Goal: Information Seeking & Learning: Learn about a topic

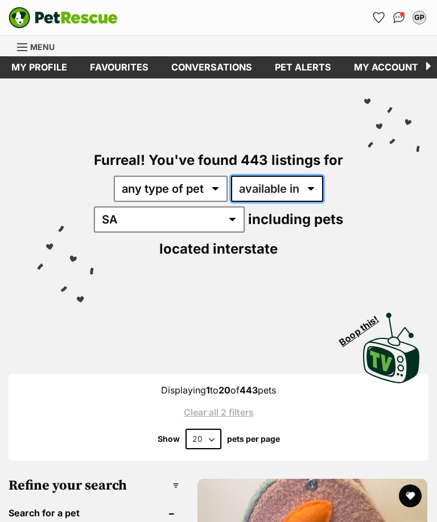
click at [287, 192] on select "available in located in" at bounding box center [277, 189] width 92 height 26
select select "disabled"
click at [268, 185] on select "available in located in" at bounding box center [277, 189] width 92 height 26
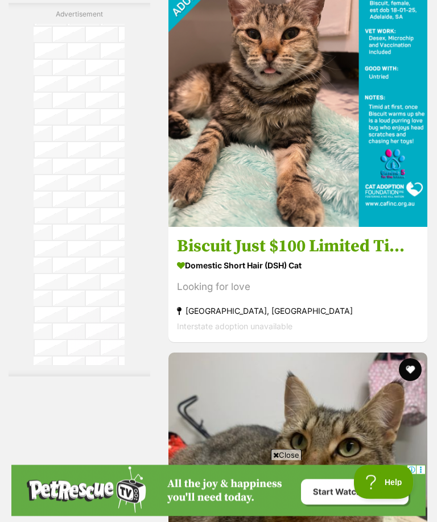
scroll to position [3610, 0]
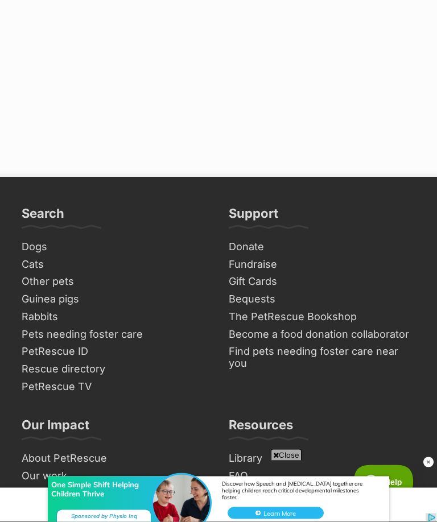
scroll to position [8497, 0]
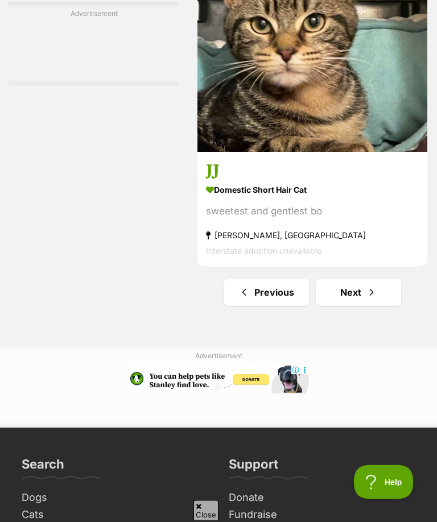
scroll to position [7998, 0]
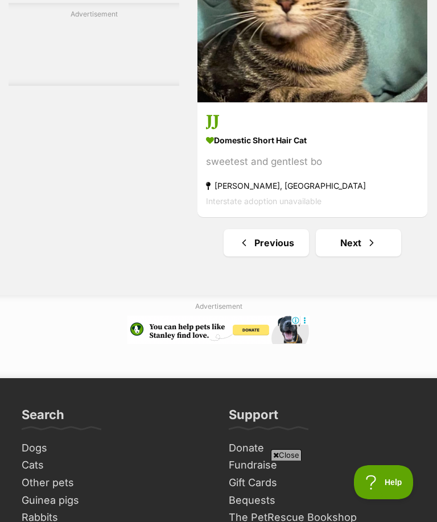
click at [337, 256] on link "Next" at bounding box center [358, 242] width 85 height 27
click at [351, 256] on link "Next" at bounding box center [358, 242] width 85 height 27
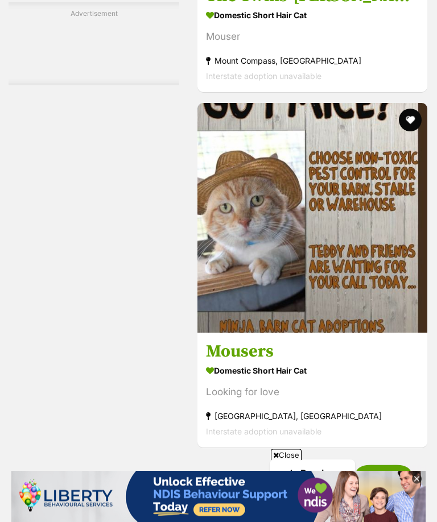
scroll to position [3206, 0]
